Goal: Task Accomplishment & Management: Manage account settings

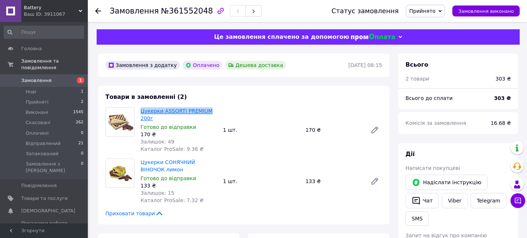
drag, startPoint x: 139, startPoint y: 111, endPoint x: 206, endPoint y: 110, distance: 66.2
click at [206, 110] on div "Цукерки ASSORTI PREMIUM 200г Готово до відправки 170 ₴ Залишок: 49 Каталог ProS…" at bounding box center [179, 130] width 82 height 48
copy link "Цукерки ASSORTI PREMIUM"
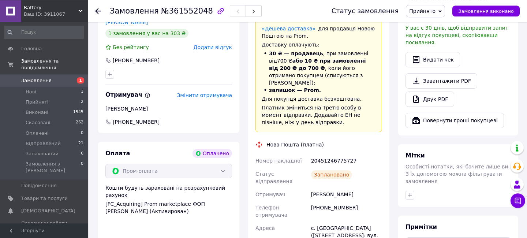
scroll to position [236, 0]
click at [330, 200] on div "[PHONE_NUMBER]" at bounding box center [346, 210] width 74 height 20
copy div "380990341961"
click at [134, 118] on span "[PHONE_NUMBER]" at bounding box center [136, 121] width 48 height 7
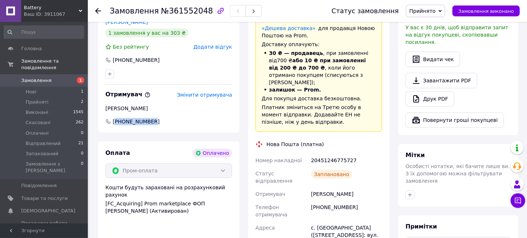
click at [134, 118] on span "[PHONE_NUMBER]" at bounding box center [136, 121] width 48 height 7
drag, startPoint x: 161, startPoint y: 53, endPoint x: 122, endPoint y: 56, distance: 39.2
click at [122, 56] on div "[PHONE_NUMBER]" at bounding box center [168, 59] width 127 height 7
copy div "0957236115"
click at [159, 56] on div "[PHONE_NUMBER]" at bounding box center [168, 59] width 127 height 7
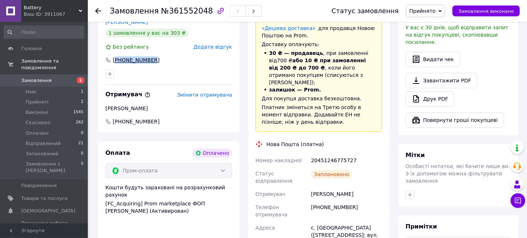
drag, startPoint x: 163, startPoint y: 54, endPoint x: 116, endPoint y: 53, distance: 46.5
click at [116, 56] on div "[PHONE_NUMBER]" at bounding box center [168, 59] width 127 height 7
copy div "380957236115"
click at [422, 14] on span "Прийнято" at bounding box center [422, 11] width 26 height 6
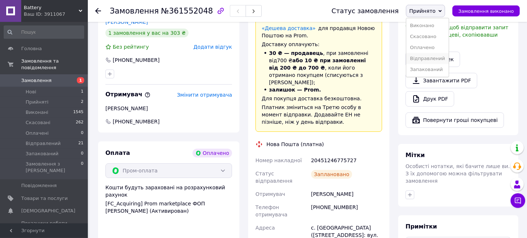
click at [431, 56] on li "Відправлений" at bounding box center [427, 58] width 42 height 11
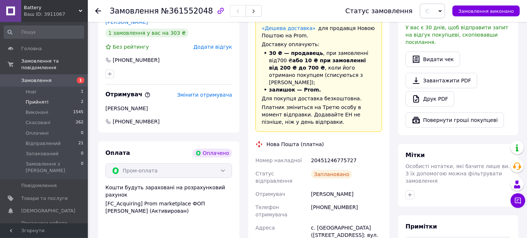
click at [32, 99] on span "Прийняті" at bounding box center [37, 102] width 23 height 7
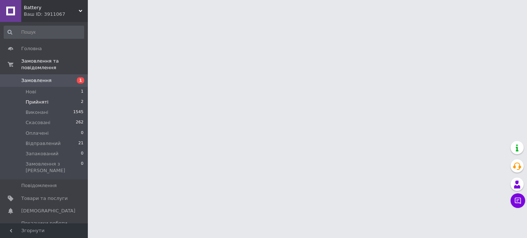
click at [35, 99] on span "Прийняті" at bounding box center [37, 102] width 23 height 7
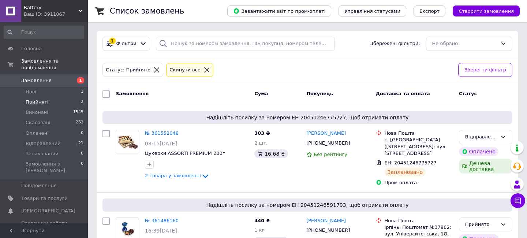
scroll to position [44, 0]
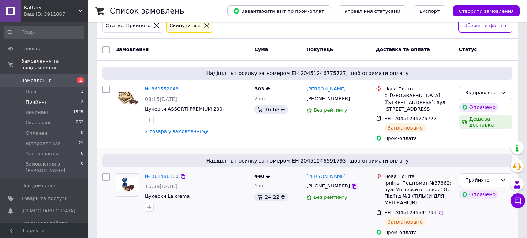
click at [351, 183] on icon at bounding box center [354, 186] width 6 height 6
click at [438, 210] on icon at bounding box center [441, 213] width 6 height 6
click at [158, 173] on link "№ 361486160" at bounding box center [162, 175] width 34 height 5
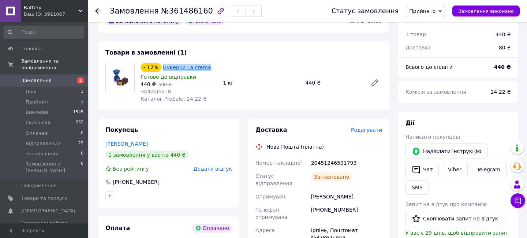
drag, startPoint x: 209, startPoint y: 71, endPoint x: 162, endPoint y: 70, distance: 46.4
click at [162, 70] on div "- 12% Цукерки La crema" at bounding box center [179, 67] width 78 height 10
copy link "Цукерки La crema"
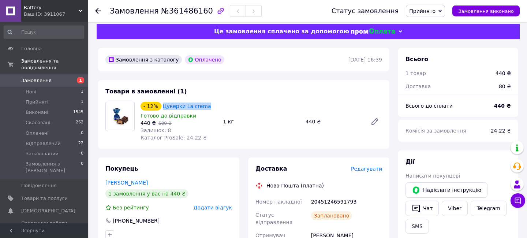
scroll to position [5, 0]
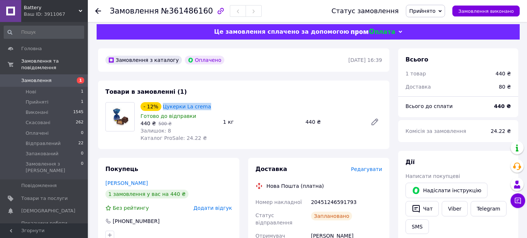
click at [432, 12] on span "Прийнято" at bounding box center [422, 11] width 26 height 6
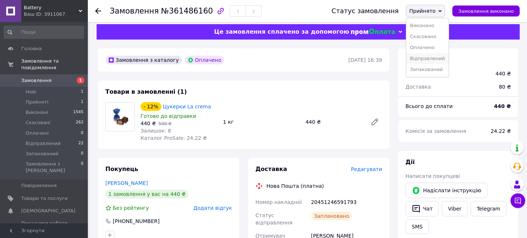
click at [434, 62] on li "Відправлений" at bounding box center [427, 58] width 42 height 11
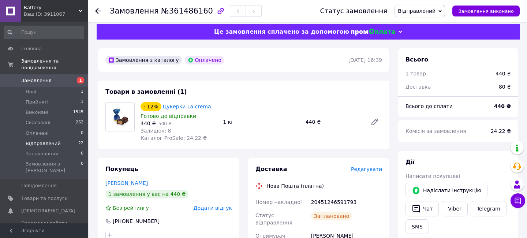
click at [51, 140] on span "Відправлений" at bounding box center [43, 143] width 35 height 7
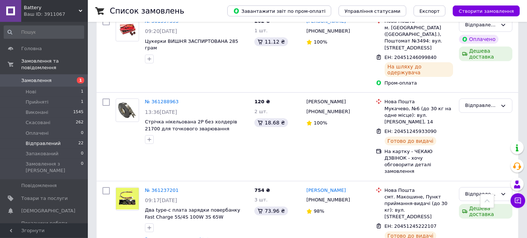
scroll to position [1264, 0]
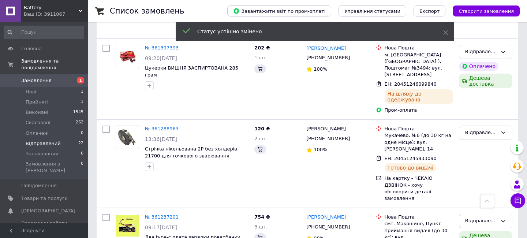
scroll to position [1331, 0]
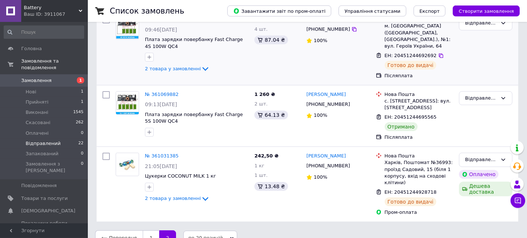
scroll to position [104, 0]
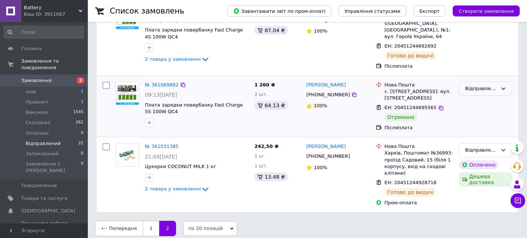
click at [485, 85] on div "Відправлений" at bounding box center [481, 89] width 32 height 8
click at [482, 112] on li "Виконано" at bounding box center [485, 117] width 53 height 14
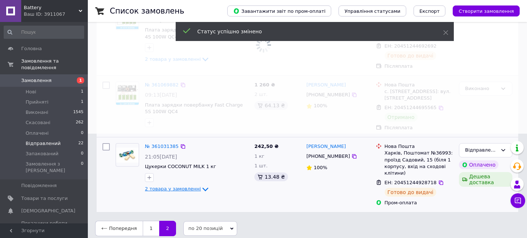
click at [201, 185] on icon at bounding box center [205, 189] width 9 height 9
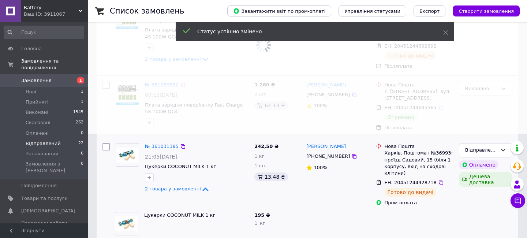
scroll to position [94, 0]
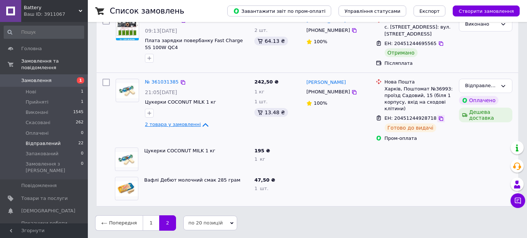
click at [438, 119] on icon at bounding box center [441, 119] width 6 height 6
